Goal: Task Accomplishment & Management: Manage account settings

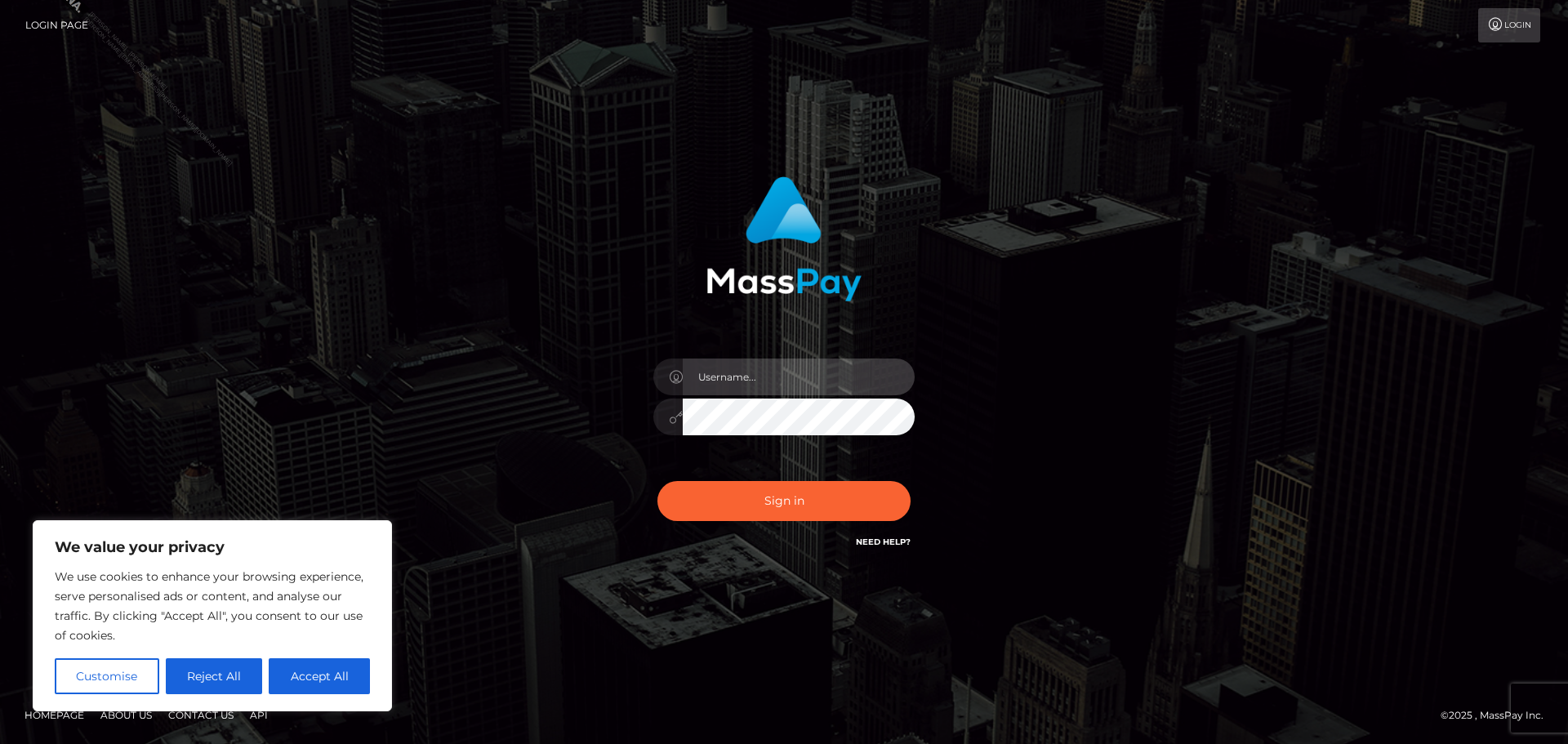
drag, startPoint x: 755, startPoint y: 370, endPoint x: 762, endPoint y: 381, distance: 13.0
click at [755, 370] on input "text" at bounding box center [799, 377] width 232 height 37
type input "Philip.Silversocial"
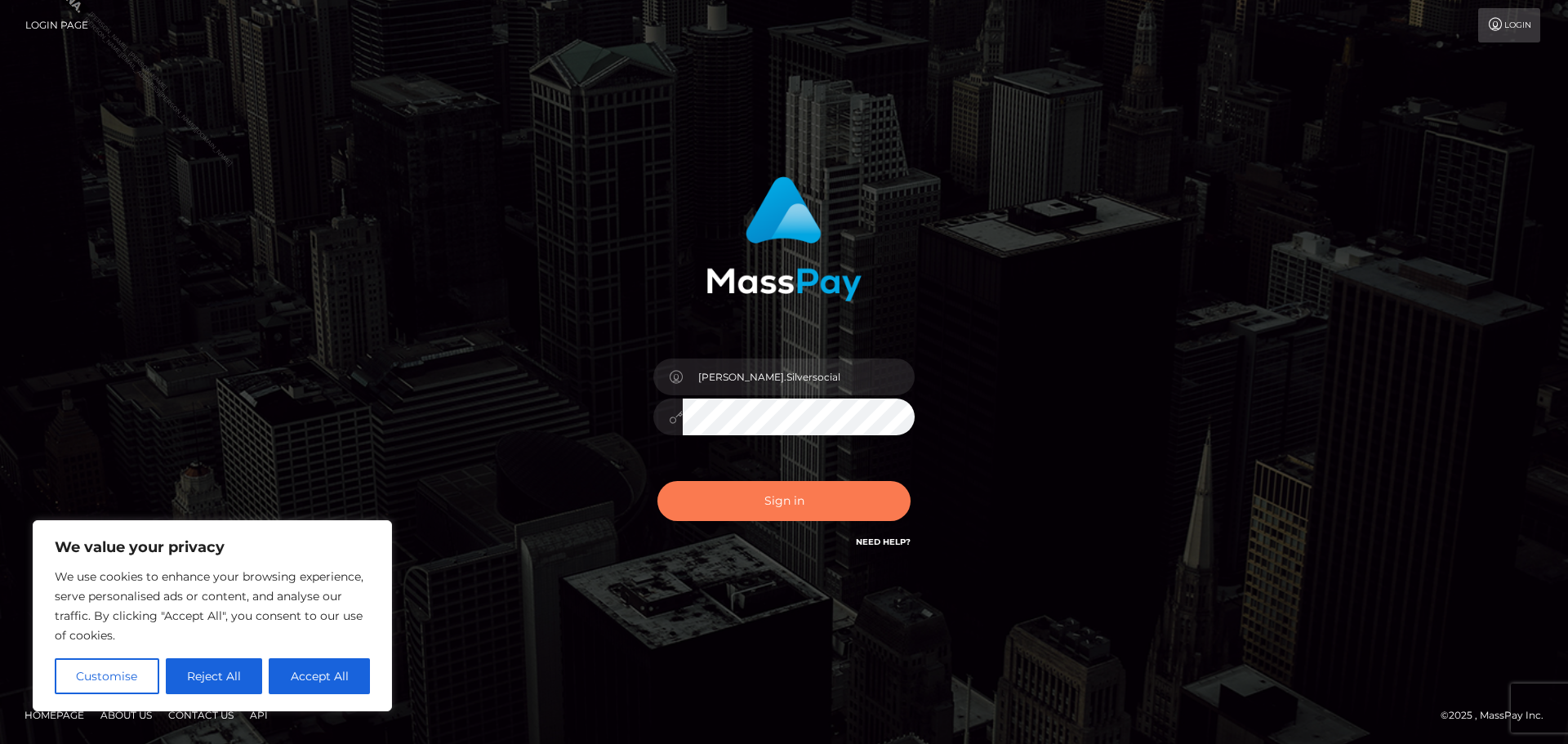
click at [803, 491] on button "Sign in" at bounding box center [784, 500] width 254 height 40
click at [1194, 354] on div "Philip.Silversocial Sign in" at bounding box center [784, 372] width 931 height 415
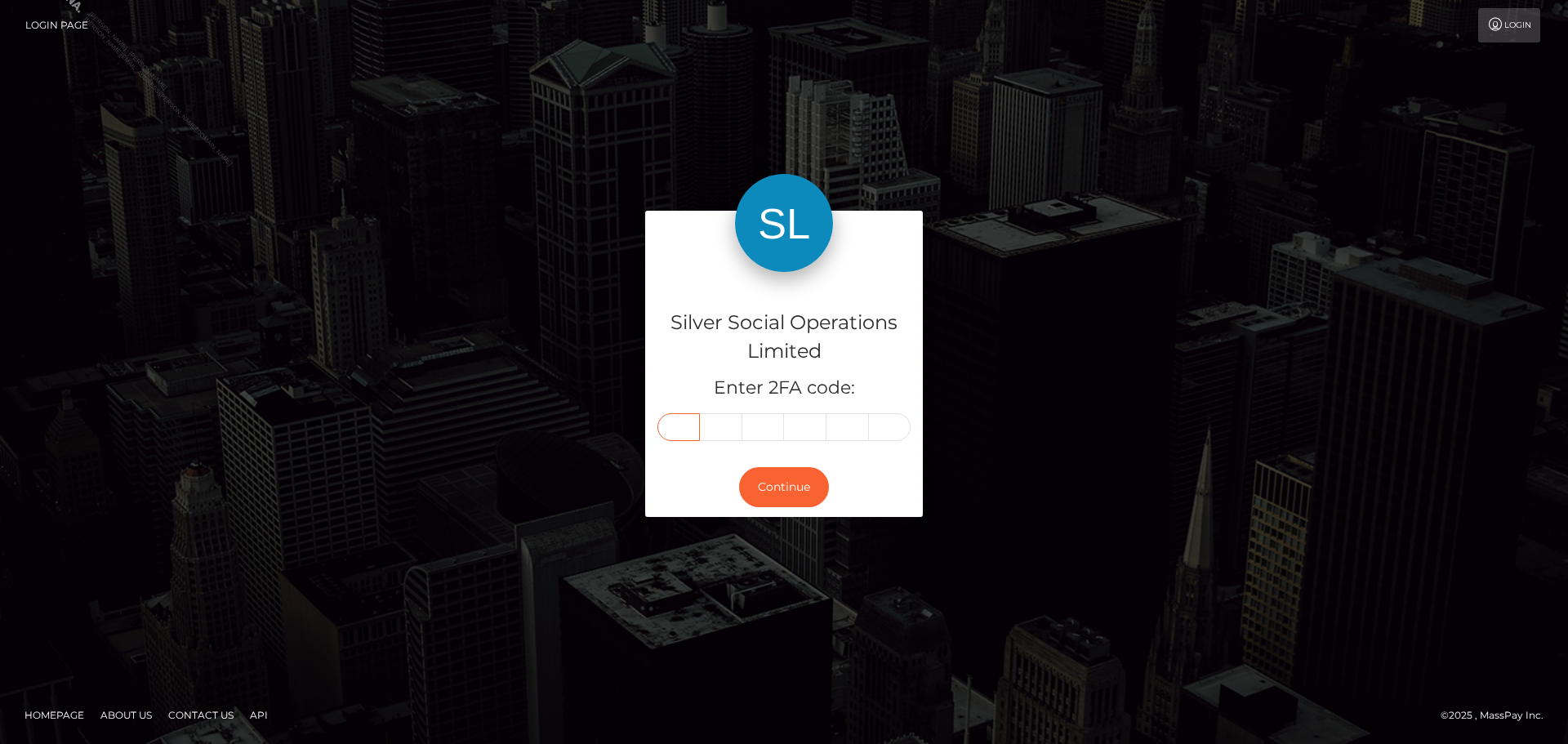
click at [684, 422] on input "text" at bounding box center [679, 427] width 43 height 27
type input "7"
type input "8"
type input "1"
type input "9"
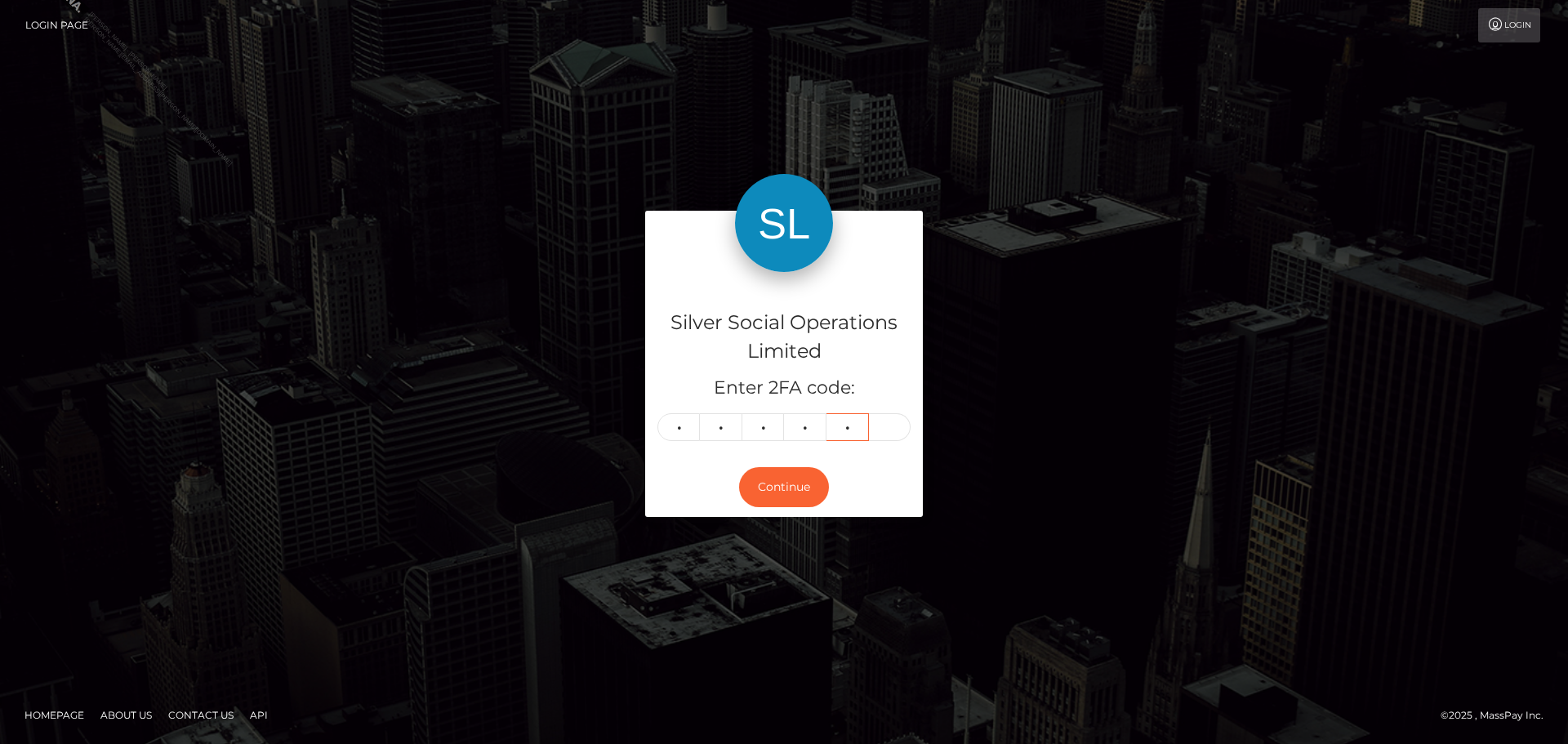
type input "3"
type input "0"
